Goal: Communication & Community: Answer question/provide support

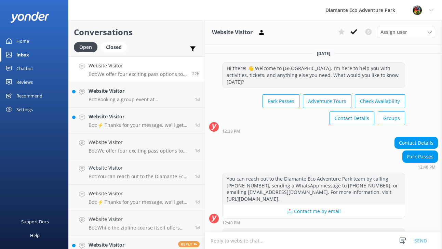
scroll to position [141, 0]
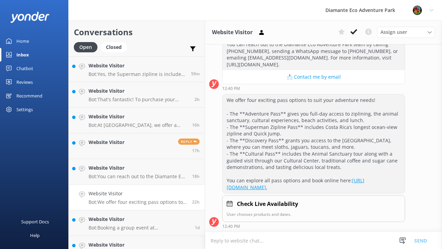
click at [24, 39] on div "Home" at bounding box center [22, 41] width 13 height 14
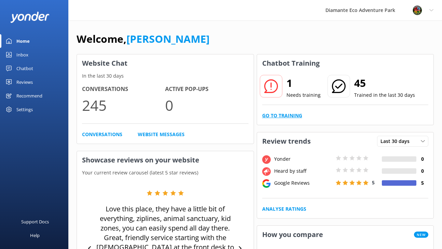
click at [278, 117] on link "Go to Training" at bounding box center [282, 116] width 40 height 8
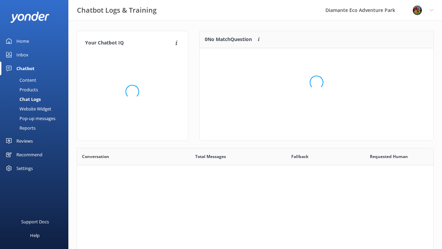
scroll to position [34, 234]
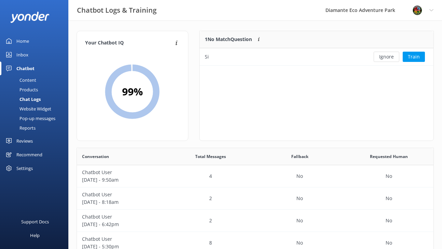
click at [22, 53] on div "Inbox" at bounding box center [22, 55] width 12 height 14
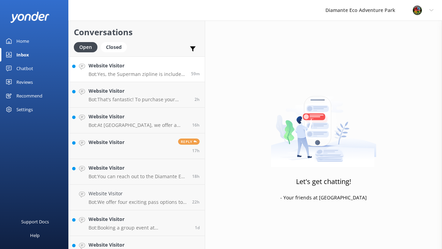
click at [97, 67] on h4 "Website Visitor" at bounding box center [136, 66] width 97 height 8
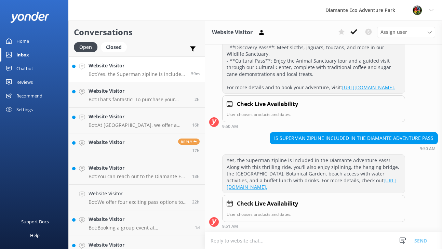
scroll to position [170, 0]
click at [129, 96] on div "Website Visitor Bot: That's fantastic! To purchase your tickets and check live …" at bounding box center [138, 94] width 101 height 15
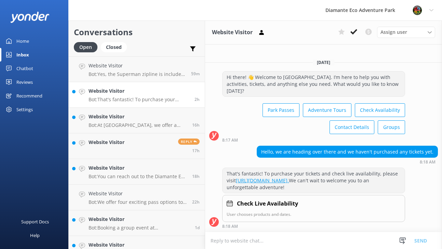
scroll to position [4, 0]
click at [118, 120] on h4 "Website Visitor" at bounding box center [137, 117] width 98 height 8
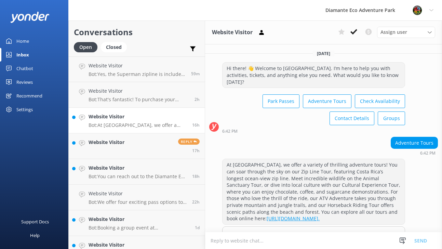
scroll to position [44, 0]
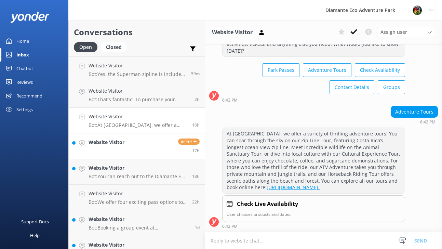
click at [130, 148] on link "Website Visitor Reply 17h" at bounding box center [137, 146] width 136 height 26
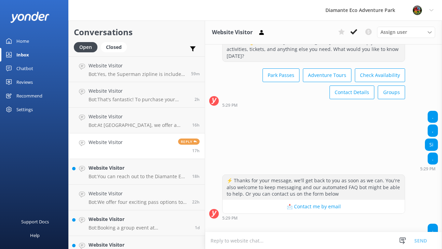
scroll to position [69, 0]
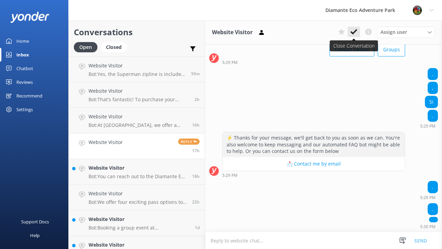
click at [351, 34] on icon at bounding box center [353, 31] width 7 height 7
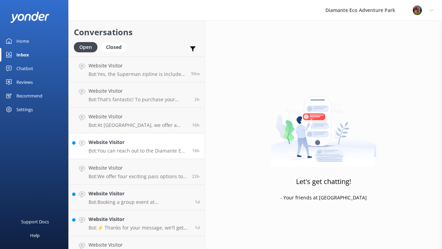
click at [109, 142] on h4 "Website Visitor" at bounding box center [137, 142] width 98 height 8
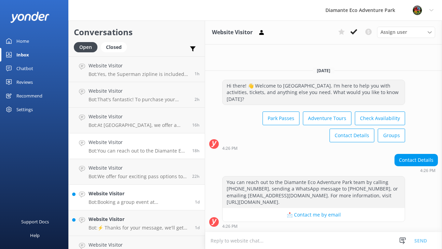
click at [121, 201] on p "Bot: Booking a group event at [GEOGRAPHIC_DATA] is a breeze! Simply fill out th…" at bounding box center [138, 202] width 101 height 6
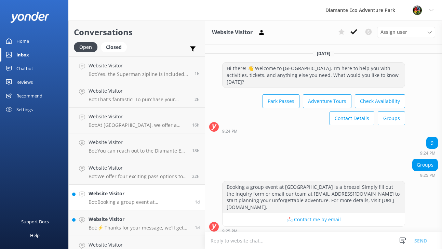
scroll to position [4, 0]
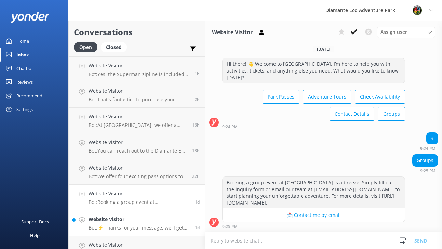
click at [114, 219] on h4 "Website Visitor" at bounding box center [138, 219] width 101 height 8
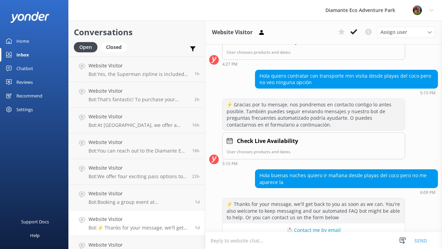
scroll to position [536, 0]
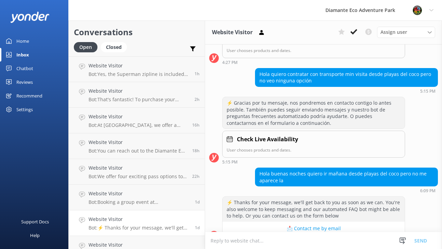
click at [236, 240] on textarea at bounding box center [323, 240] width 237 height 17
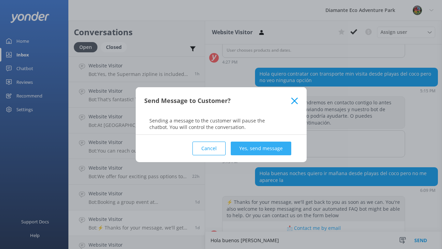
type textarea "Hola buenos [PERSON_NAME]"
click at [275, 144] on button "Yes, send message" at bounding box center [260, 148] width 60 height 14
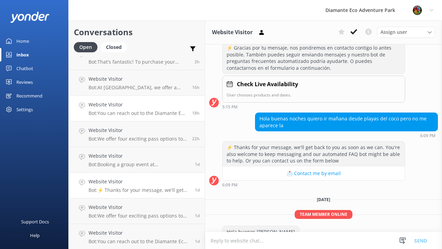
scroll to position [136, 0]
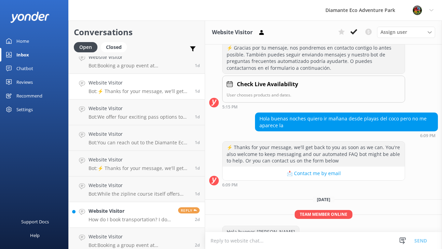
click at [124, 208] on h4 "Website Visitor" at bounding box center [130, 211] width 84 height 8
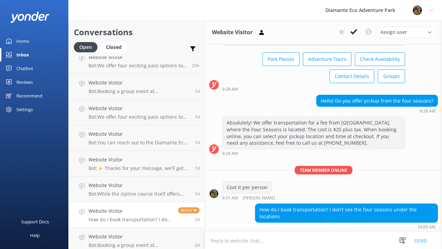
click at [230, 241] on textarea at bounding box center [323, 240] width 237 height 17
click at [261, 239] on textarea at bounding box center [323, 240] width 237 height 17
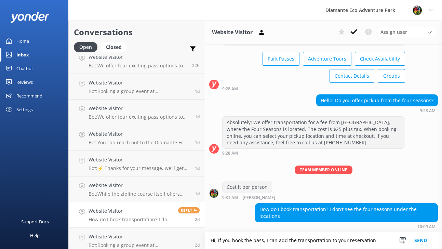
type textarea "Hi, if you book the pass, I can add the transportation to your reservation"
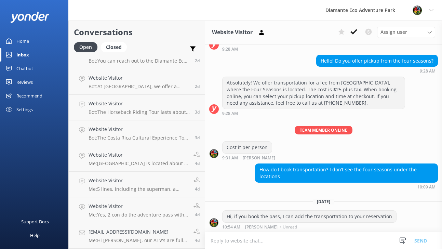
scroll to position [457, 0]
